Goal: Information Seeking & Learning: Learn about a topic

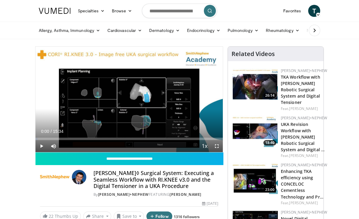
click at [217, 145] on span "Video Player" at bounding box center [217, 146] width 12 height 12
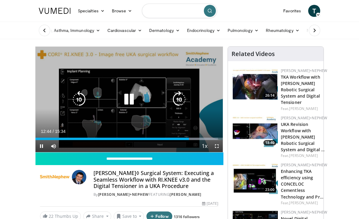
click at [159, 10] on input "Search topics, interventions" at bounding box center [179, 11] width 75 height 14
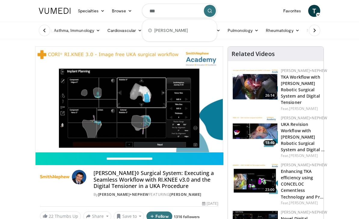
type input "****"
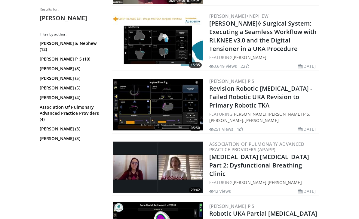
scroll to position [517, 0]
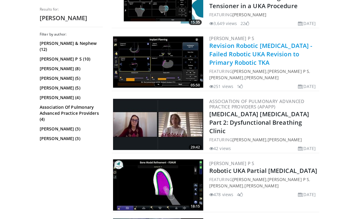
click at [286, 63] on link "Revision Robotic [MEDICAL_DATA] - Failed Robotic UKA Revision to Primary Roboti…" at bounding box center [260, 53] width 103 height 25
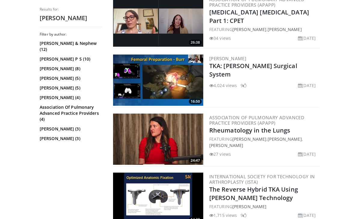
scroll to position [916, 0]
click at [288, 89] on div "[PERSON_NAME] TKA: [PERSON_NAME] Surgical System 4,024 views [DATE] 9" at bounding box center [263, 80] width 109 height 51
click at [174, 87] on img at bounding box center [158, 80] width 90 height 51
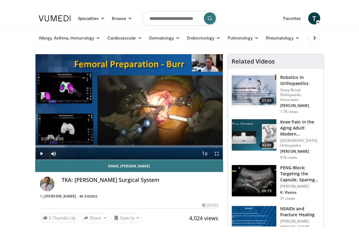
scroll to position [7, 0]
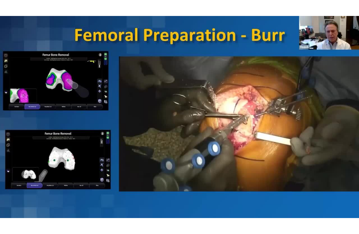
click at [346, 155] on div "60 seconds Tap to unmute" at bounding box center [179, 117] width 359 height 234
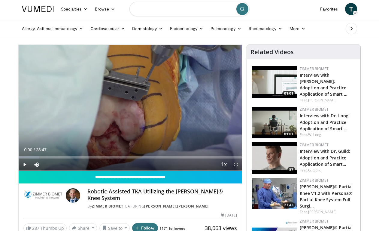
click at [168, 11] on input "Search topics, interventions" at bounding box center [190, 9] width 120 height 14
type input "**********"
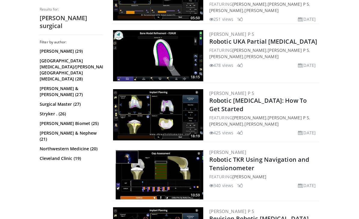
scroll to position [584, 0]
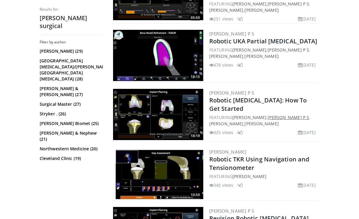
click at [309, 118] on link "[PERSON_NAME] P S" at bounding box center [288, 118] width 41 height 6
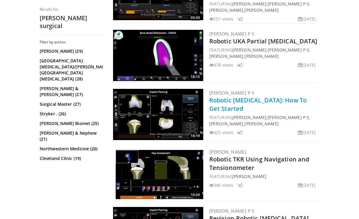
click at [286, 96] on link "Robotic [MEDICAL_DATA]: How To Get Started" at bounding box center [257, 104] width 97 height 17
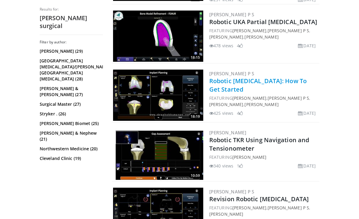
click at [288, 84] on link "Robotic [MEDICAL_DATA]: How To Get Started" at bounding box center [257, 85] width 97 height 17
click at [293, 82] on link "Robotic [MEDICAL_DATA]: How To Get Started" at bounding box center [257, 85] width 97 height 17
click at [292, 82] on link "Robotic [MEDICAL_DATA]: How To Get Started" at bounding box center [257, 85] width 97 height 17
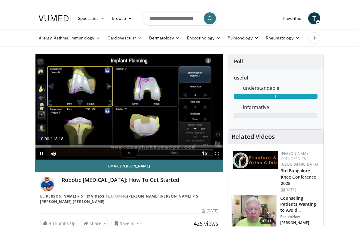
scroll to position [7, 0]
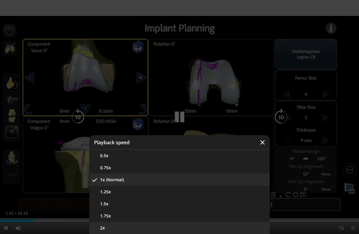
click at [208, 218] on button "2x" at bounding box center [179, 228] width 180 height 12
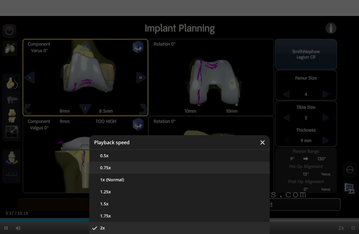
click at [228, 173] on button "0.75x" at bounding box center [179, 167] width 180 height 12
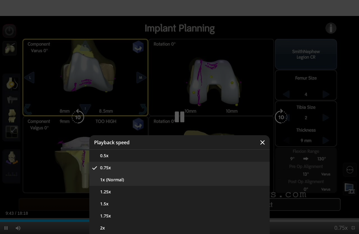
click at [225, 178] on button "1x (Normal)" at bounding box center [179, 179] width 180 height 12
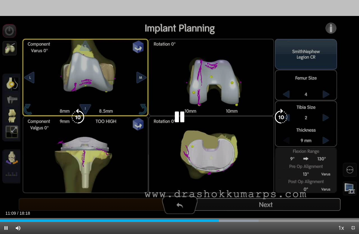
click at [338, 123] on div "10 seconds Tap to unmute" at bounding box center [179, 117] width 359 height 234
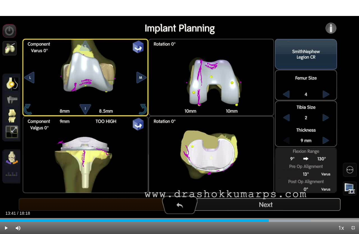
click at [201, 103] on div "10 seconds Tap to unmute" at bounding box center [179, 117] width 359 height 234
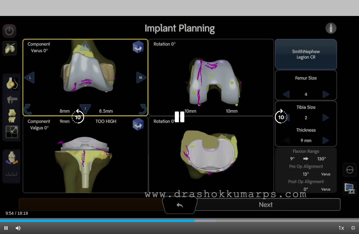
click at [182, 124] on icon "Video Player" at bounding box center [179, 117] width 17 height 17
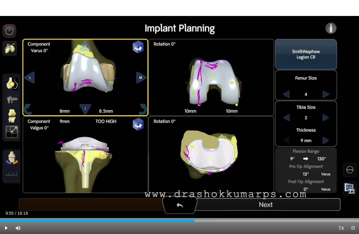
click at [174, 125] on icon "Video Player" at bounding box center [179, 117] width 17 height 17
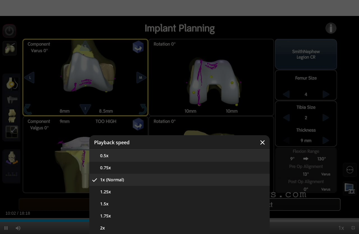
click at [104, 158] on button "0.5x" at bounding box center [179, 155] width 180 height 12
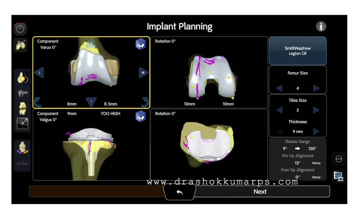
scroll to position [25, 0]
